Goal: Task Accomplishment & Management: Manage account settings

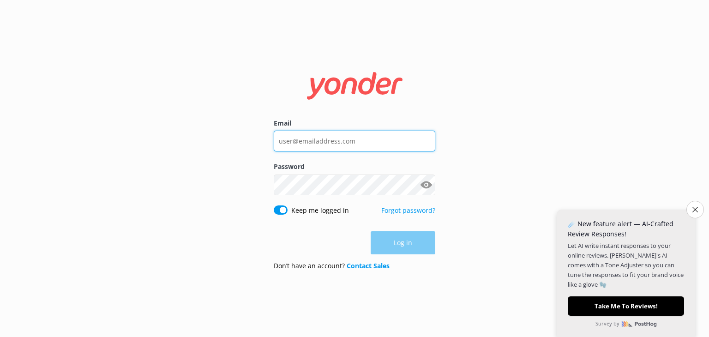
click at [384, 134] on input "Email" at bounding box center [355, 141] width 162 height 21
type input "olivia@crww.ca"
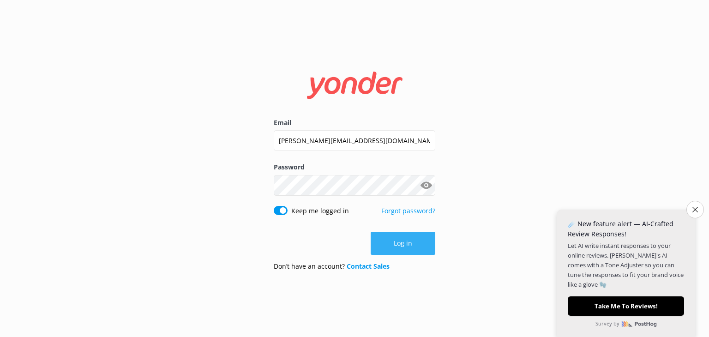
click at [421, 246] on button "Log in" at bounding box center [403, 243] width 65 height 23
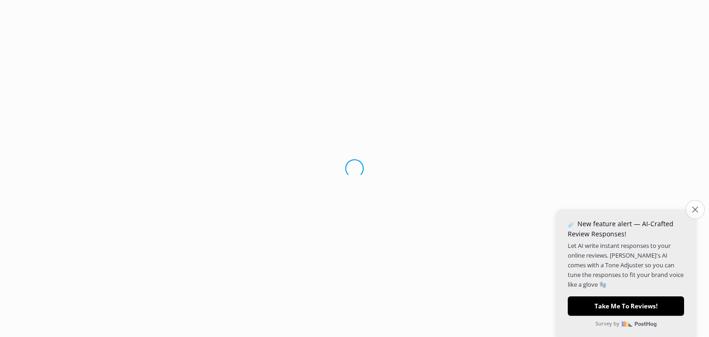
click at [691, 205] on button "Close survey" at bounding box center [695, 209] width 19 height 19
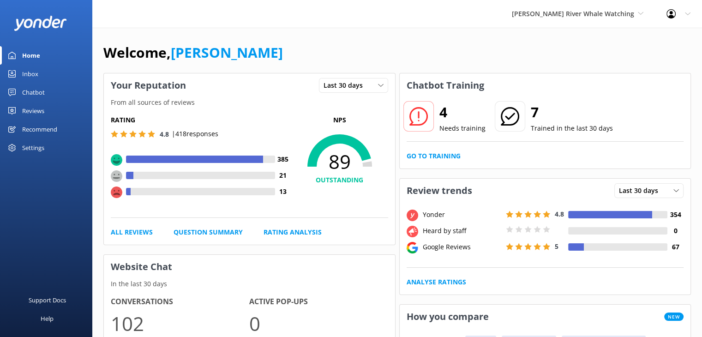
click at [33, 94] on div "Chatbot" at bounding box center [33, 92] width 23 height 18
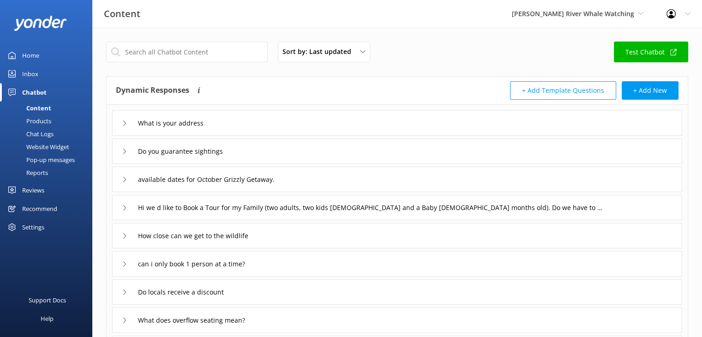
click at [37, 191] on div "Reviews" at bounding box center [33, 190] width 22 height 18
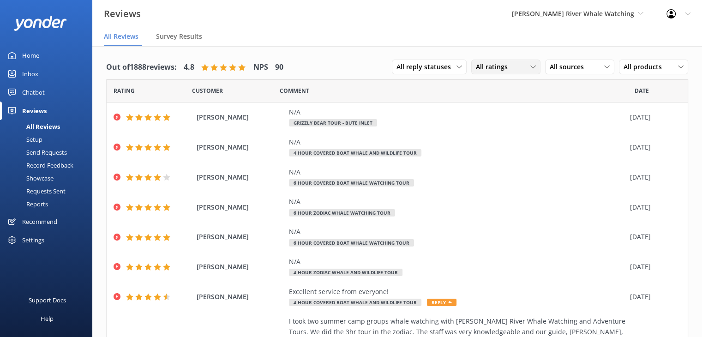
click at [500, 65] on span "All ratings" at bounding box center [494, 67] width 37 height 10
click at [486, 124] on div "Passives" at bounding box center [503, 123] width 36 height 9
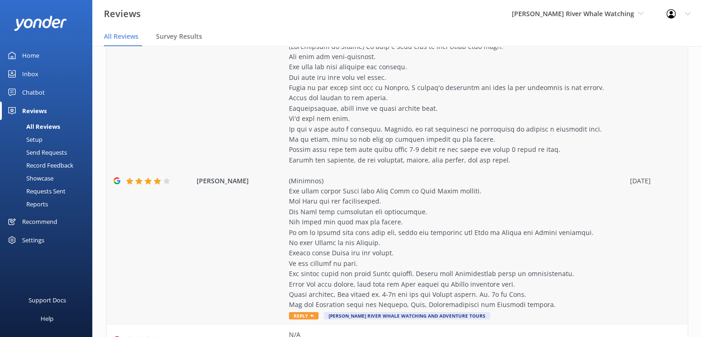
scroll to position [186, 0]
drag, startPoint x: 193, startPoint y: 181, endPoint x: 231, endPoint y: 181, distance: 37.4
click at [231, 181] on div "Sandra M Reply Campbell River Whale Watching and Adventure Tours 24 Aug 2025" at bounding box center [397, 181] width 581 height 289
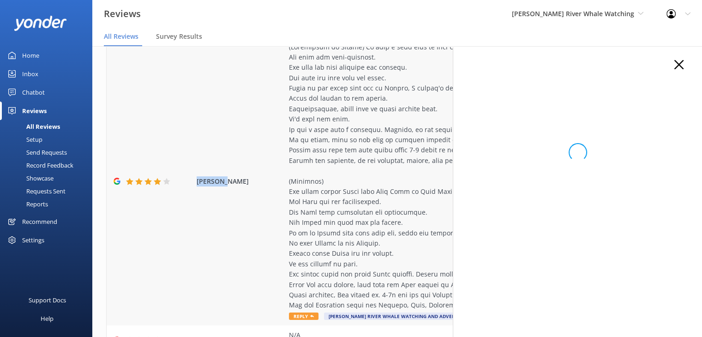
copy span "Sandra M"
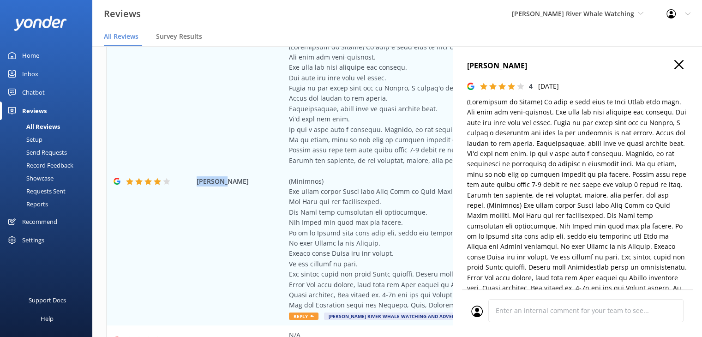
click at [676, 63] on icon "button" at bounding box center [679, 64] width 9 height 9
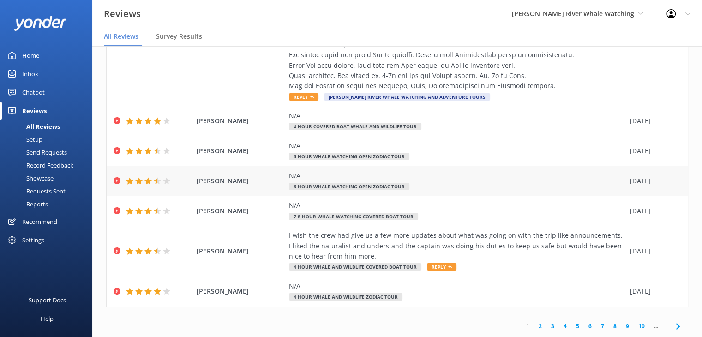
scroll to position [0, 0]
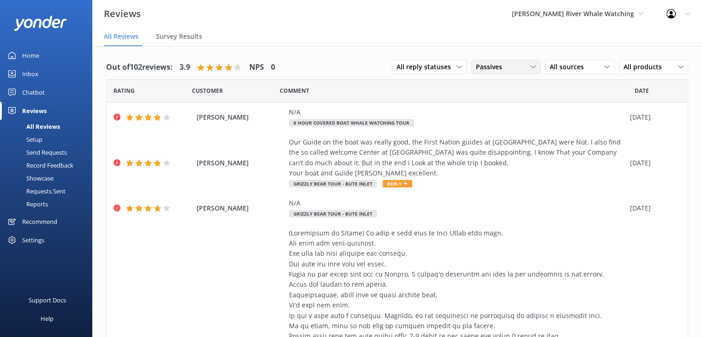
click at [520, 67] on div "Passives" at bounding box center [506, 67] width 65 height 10
click at [506, 141] on div "Detractors" at bounding box center [506, 142] width 42 height 9
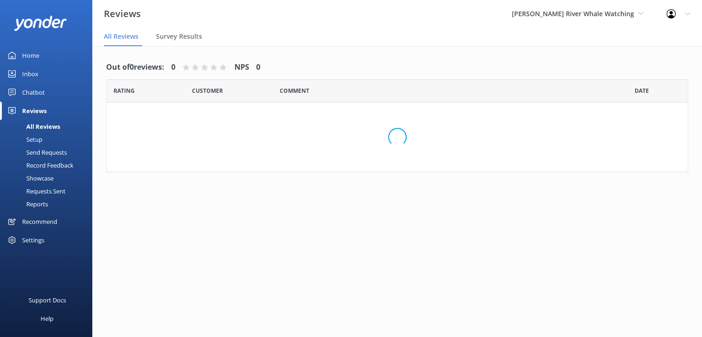
click at [441, 204] on div "Out of 0 reviews: 0 NPS 0 Rating Customer Comment Date Loading.." at bounding box center [397, 200] width 610 height 309
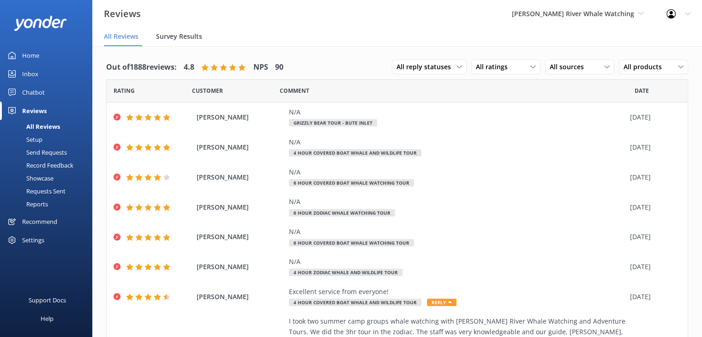
click at [175, 40] on span "Survey Results" at bounding box center [179, 36] width 46 height 9
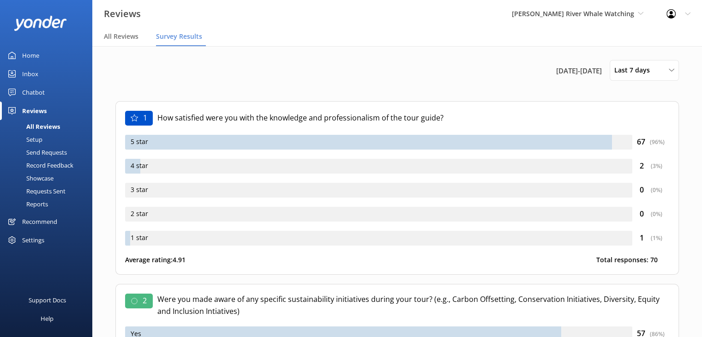
click at [50, 126] on div "All Reviews" at bounding box center [33, 126] width 54 height 13
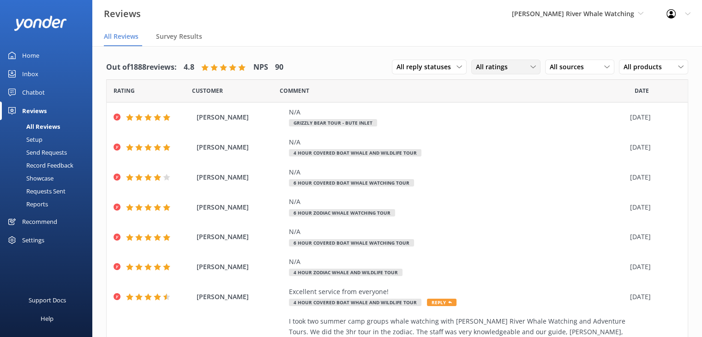
click at [517, 69] on div "All ratings" at bounding box center [506, 67] width 65 height 10
click at [488, 144] on div "Detractors" at bounding box center [506, 142] width 42 height 9
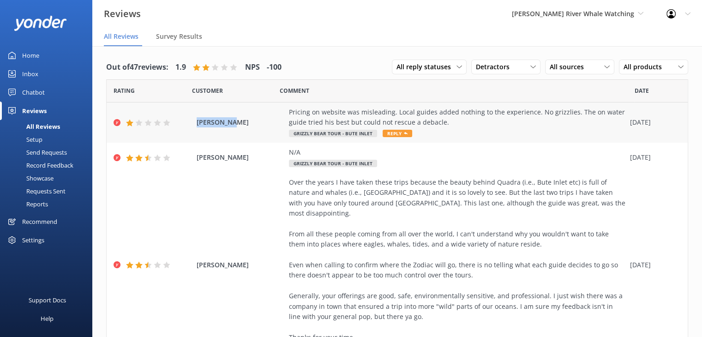
drag, startPoint x: 244, startPoint y: 127, endPoint x: 196, endPoint y: 127, distance: 47.6
click at [197, 127] on span "[PERSON_NAME]" at bounding box center [241, 122] width 88 height 10
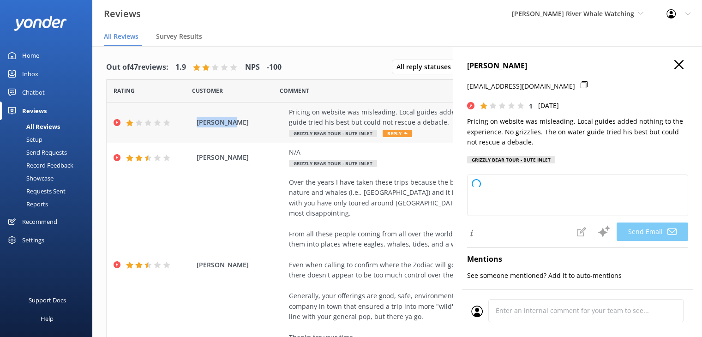
copy span "[PERSON_NAME]"
type textarea "Hi [PERSON_NAME], Thank you for your feedback. We're sorry to hear your experie…"
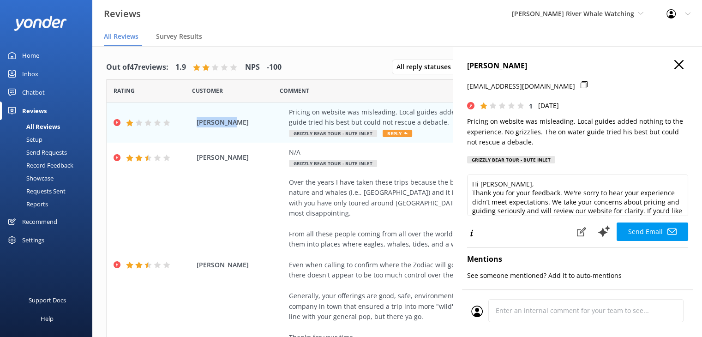
click at [675, 63] on icon "button" at bounding box center [679, 64] width 9 height 9
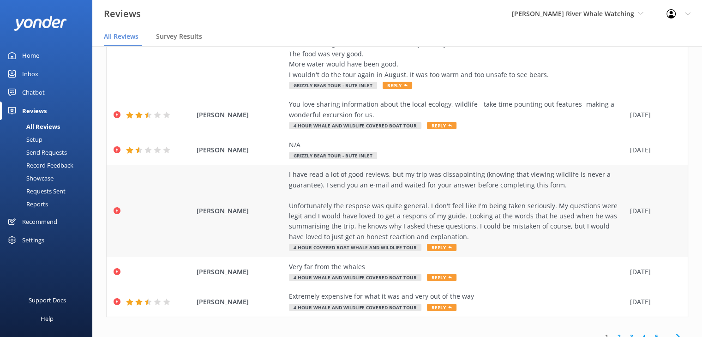
scroll to position [436, 0]
click at [613, 333] on link "2" at bounding box center [619, 337] width 12 height 9
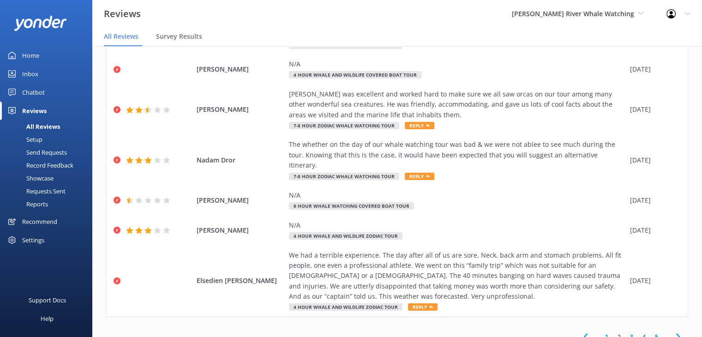
scroll to position [271, 0]
click at [626, 333] on link "3" at bounding box center [632, 337] width 12 height 9
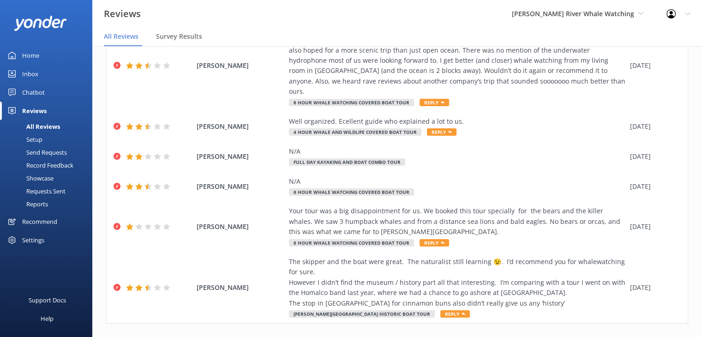
scroll to position [229, 0]
